Goal: Transaction & Acquisition: Purchase product/service

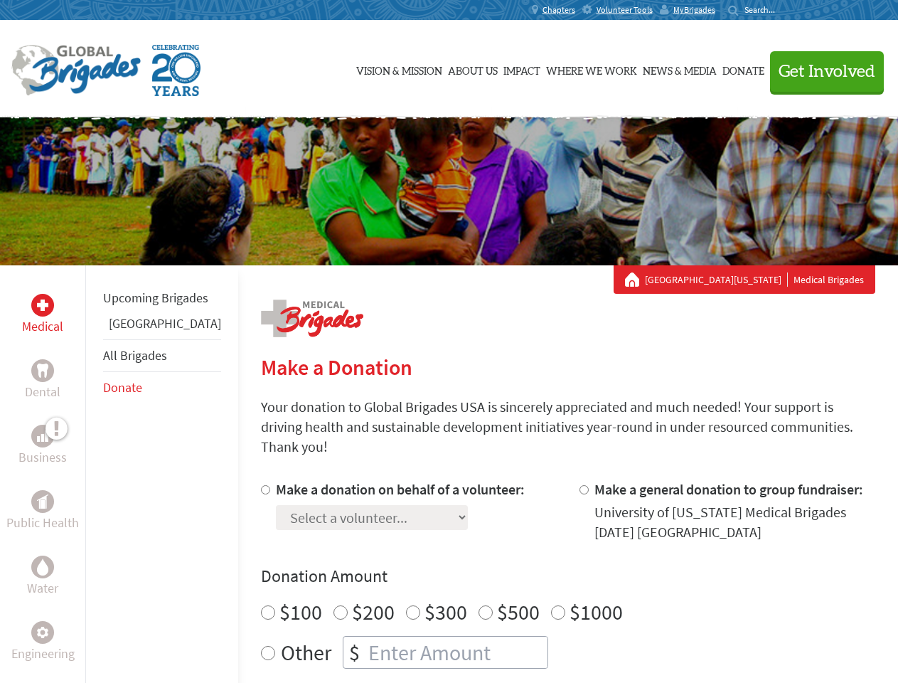
click at [785, 10] on div "Search for:" at bounding box center [756, 9] width 57 height 11
click at [821, 71] on span "Get Involved" at bounding box center [827, 71] width 97 height 17
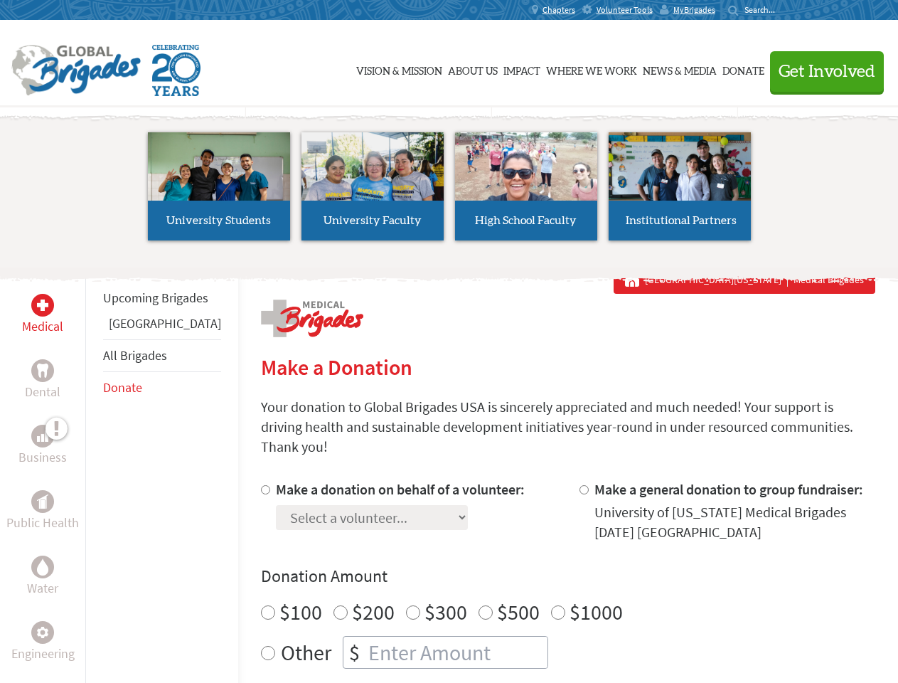
click at [449, 191] on li "High School Faculty" at bounding box center [526, 186] width 154 height 131
click at [94, 474] on div "Upcoming Brigades Belize All Brigades Donate" at bounding box center [161, 606] width 153 height 683
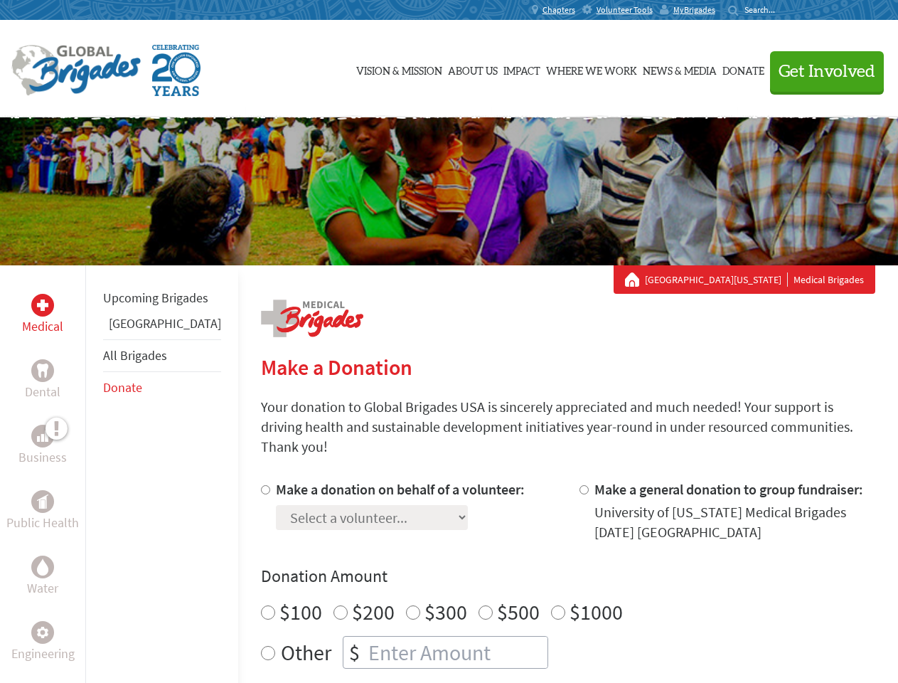
click at [543, 571] on div "Donation Amount $100 $200 $300 $500 $1000 Other $" at bounding box center [568, 617] width 614 height 104
click at [261, 485] on input "Make a donation on behalf of a volunteer:" at bounding box center [265, 489] width 9 height 9
radio input "true"
click at [580, 485] on input "Make a general donation to group fundraiser:" at bounding box center [584, 489] width 9 height 9
radio input "true"
